Goal: Transaction & Acquisition: Book appointment/travel/reservation

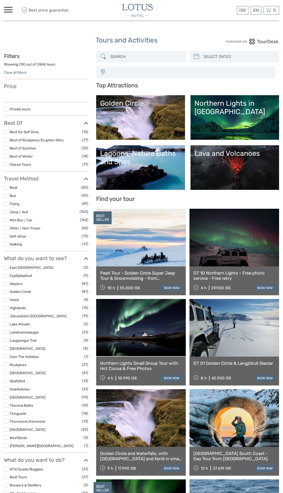
select select
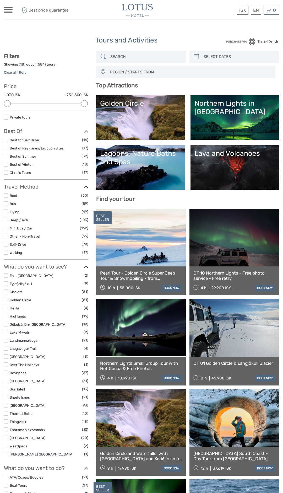
click at [243, 167] on link "Lava and Volcanoes" at bounding box center [235, 167] width 81 height 37
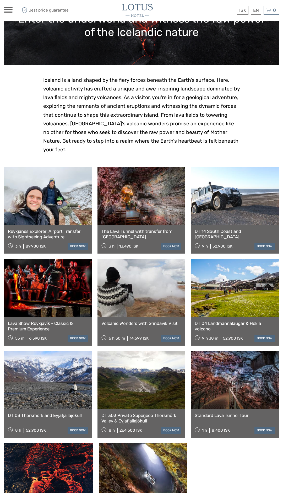
scroll to position [74, 0]
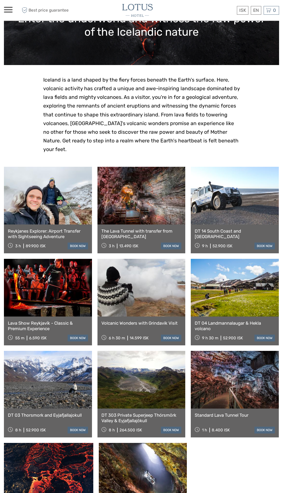
click at [128, 187] on link at bounding box center [142, 196] width 88 height 58
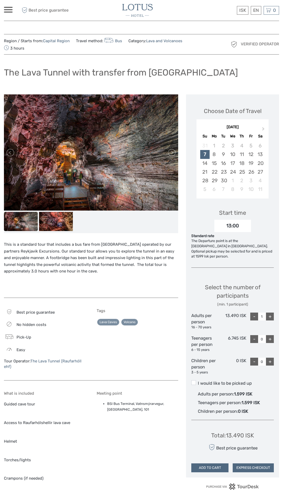
click at [5, 4] on div "ISK ISK € $ £ EN English Español Deutsch Tours Multi-day tours Transfers Car re…" at bounding box center [38, 10] width 69 height 13
click at [9, 8] on span at bounding box center [8, 7] width 9 height 1
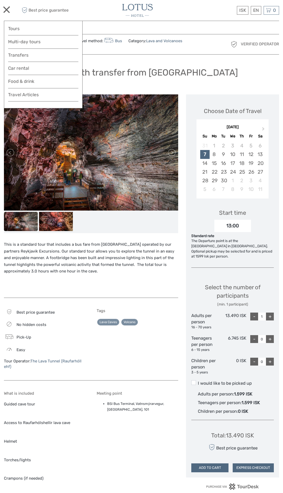
click at [186, 6] on div at bounding box center [142, 10] width 138 height 13
click at [160, 90] on div "Region / Starts from: Capital Region Travel method: Bus Category: Lava and Volc…" at bounding box center [141, 317] width 275 height 567
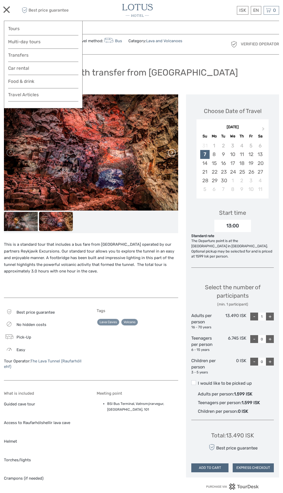
click at [171, 152] on link at bounding box center [171, 152] width 8 height 8
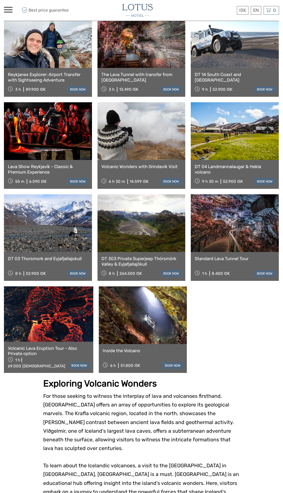
scroll to position [231, 0]
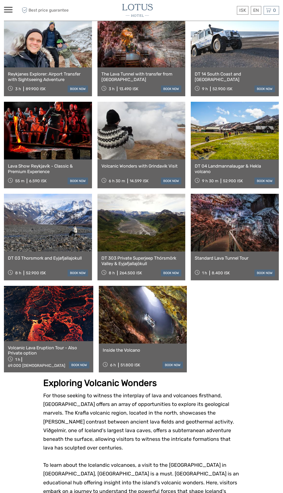
click at [124, 309] on link at bounding box center [143, 315] width 88 height 58
